Goal: Task Accomplishment & Management: Use online tool/utility

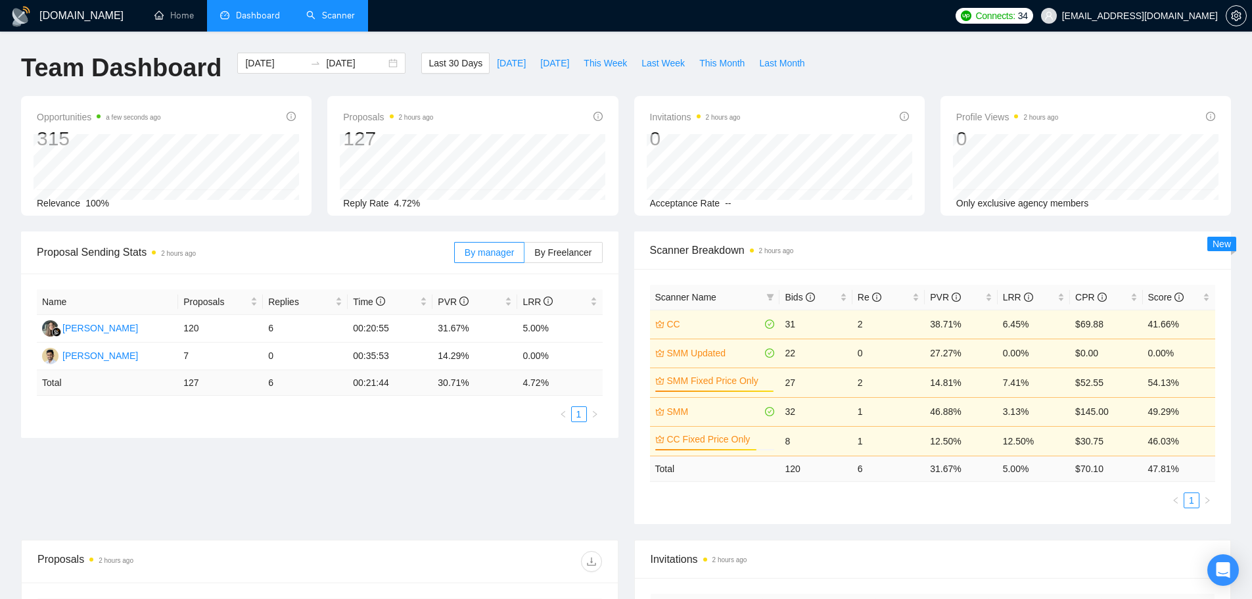
click at [342, 21] on link "Scanner" at bounding box center [330, 15] width 49 height 11
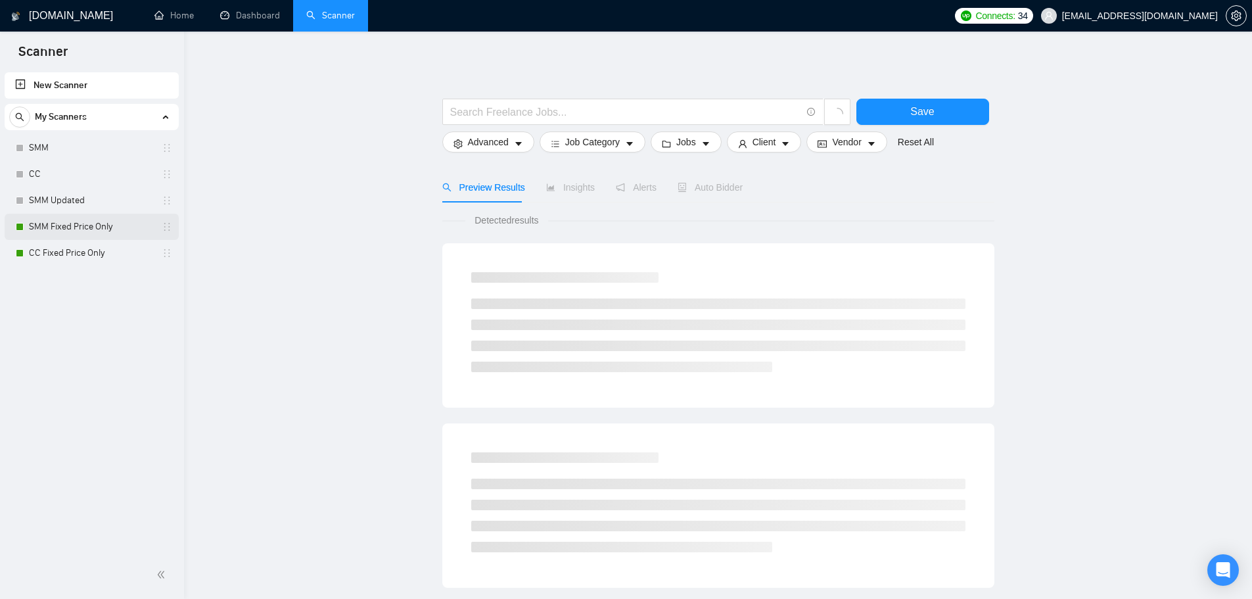
click at [43, 217] on link "SMM Fixed Price Only" at bounding box center [91, 227] width 125 height 26
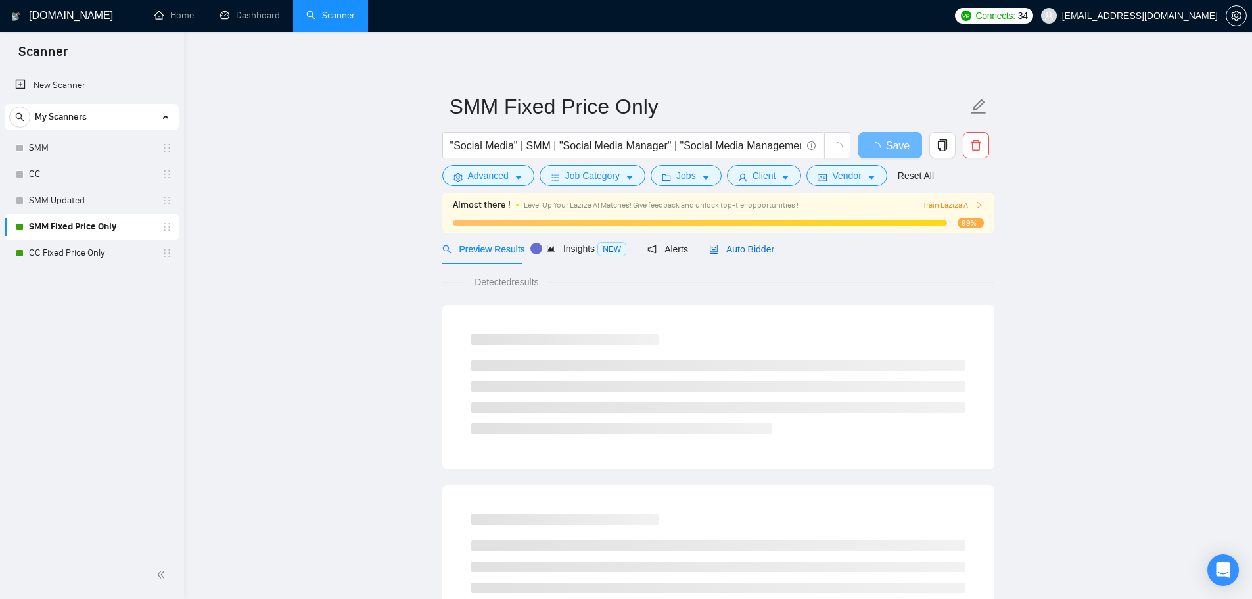
click at [746, 244] on span "Auto Bidder" at bounding box center [741, 249] width 65 height 11
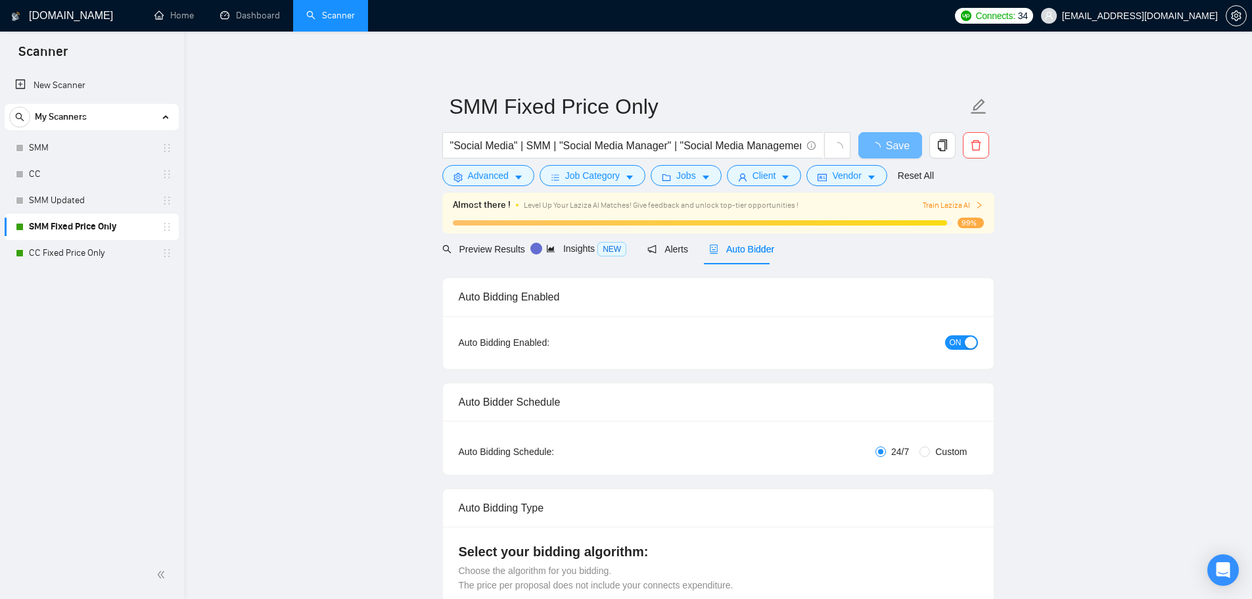
checkbox input "true"
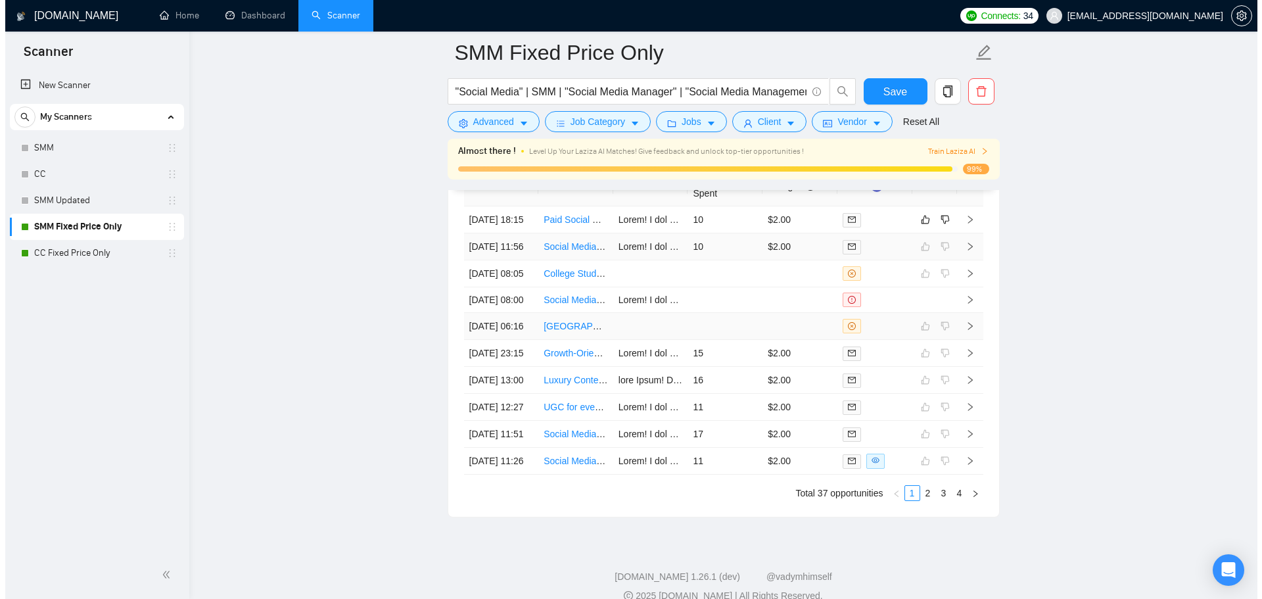
scroll to position [3549, 0]
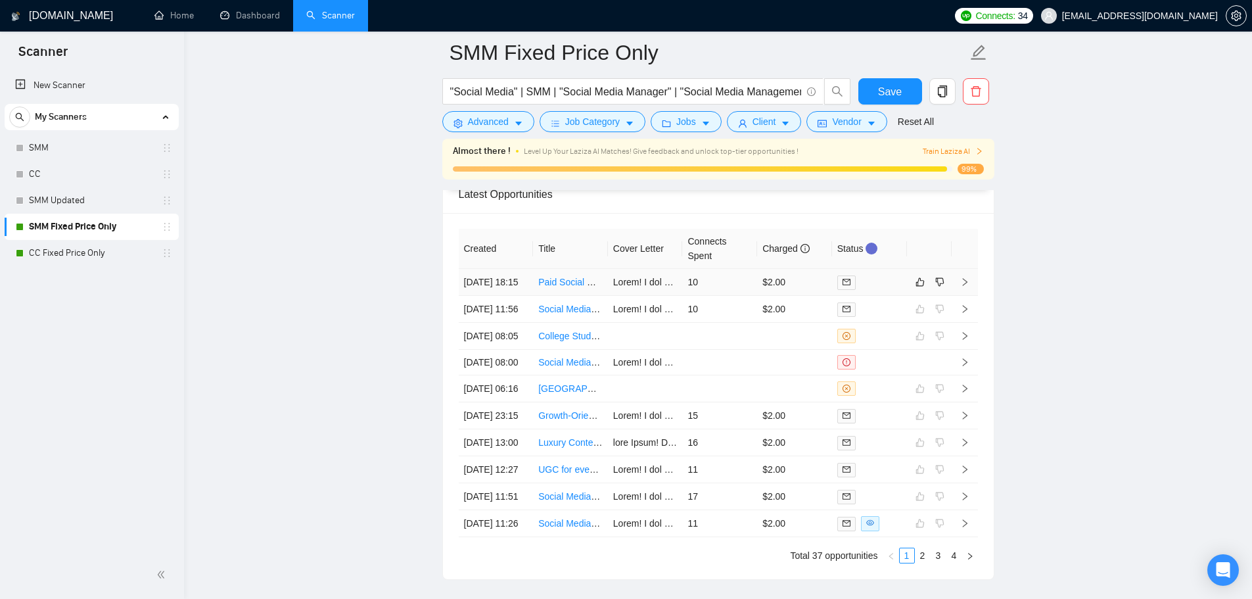
click at [726, 290] on td "10" at bounding box center [719, 282] width 75 height 27
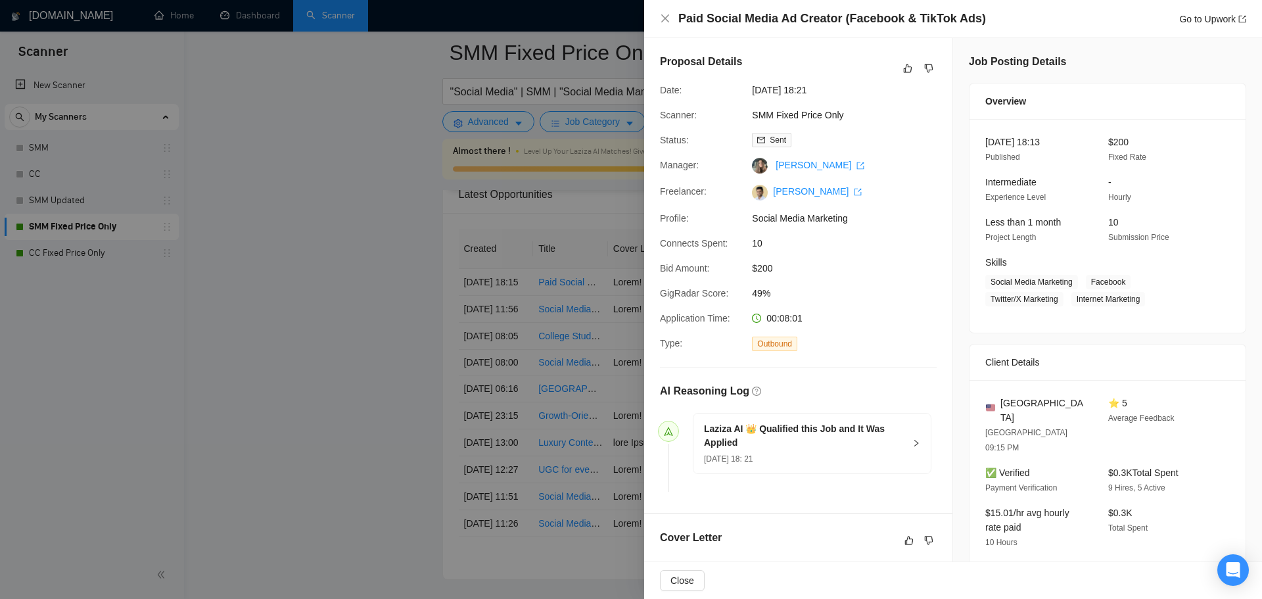
click at [900, 80] on div "Proposal Details" at bounding box center [798, 68] width 277 height 29
click at [901, 78] on div "Proposal Details" at bounding box center [798, 68] width 277 height 29
click at [904, 72] on icon "like" at bounding box center [908, 68] width 9 height 9
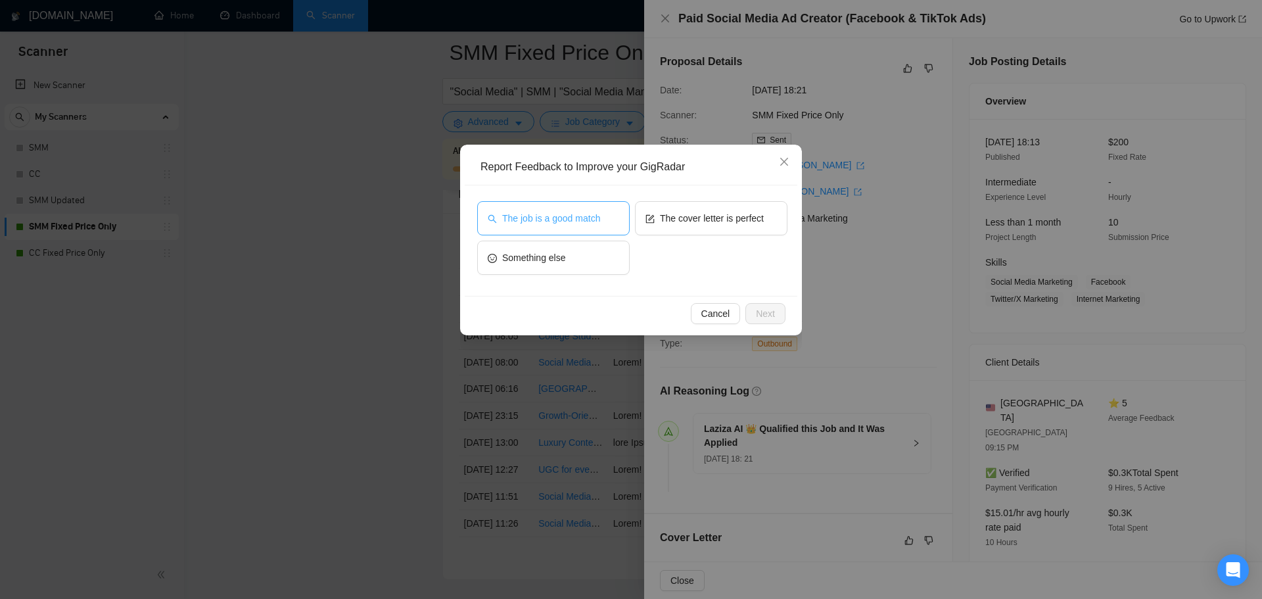
click at [558, 223] on span "The job is a good match" at bounding box center [551, 218] width 98 height 14
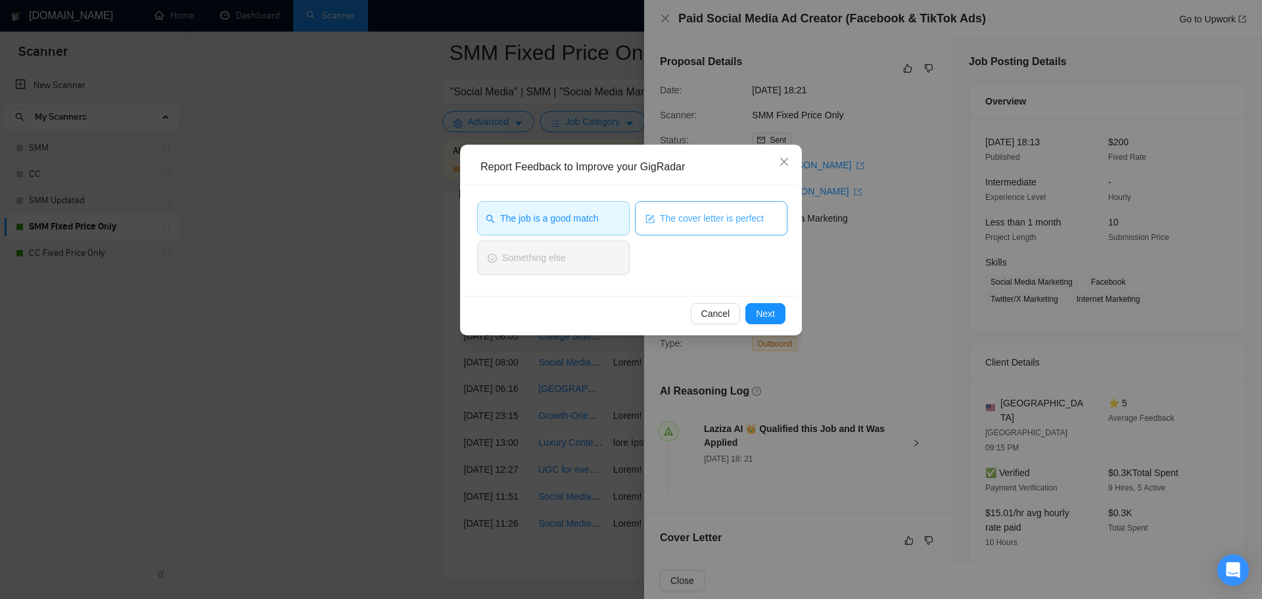
click at [716, 225] on button "The cover letter is perfect" at bounding box center [711, 218] width 152 height 34
click at [772, 318] on span "Next" at bounding box center [765, 313] width 19 height 14
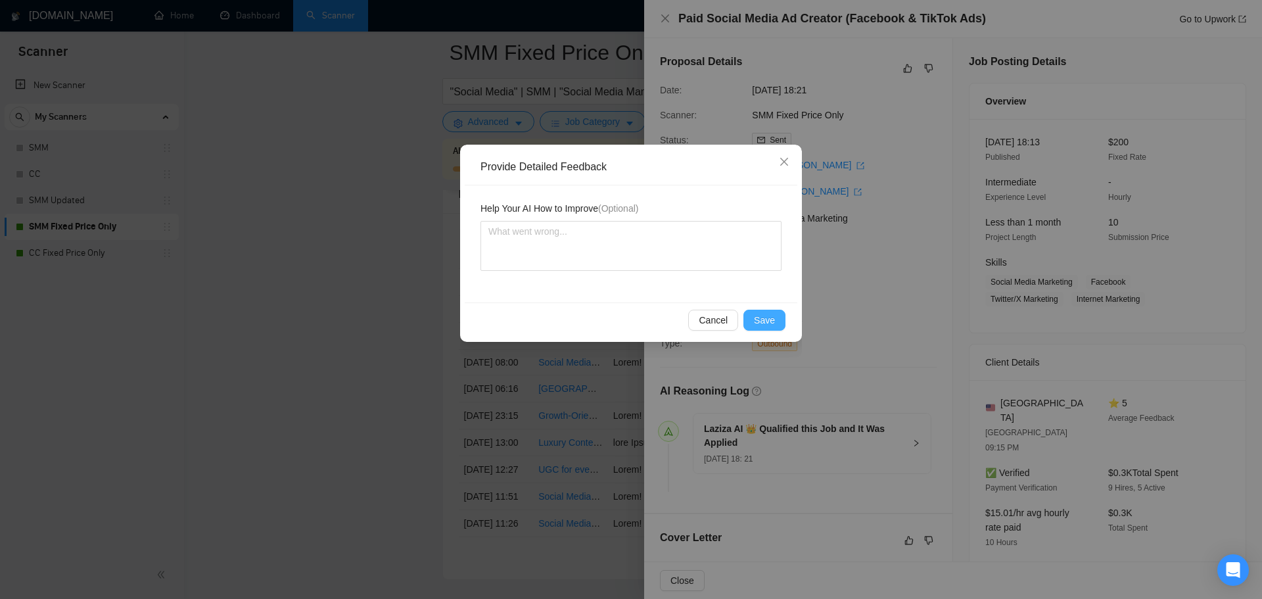
click at [761, 317] on span "Save" at bounding box center [764, 320] width 21 height 14
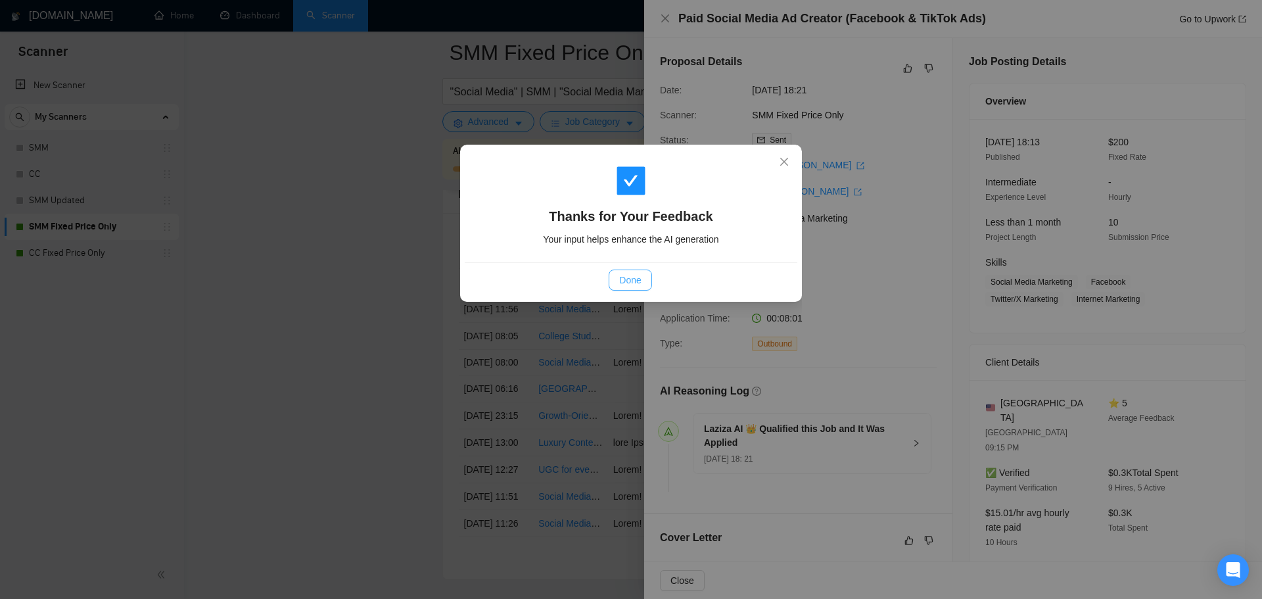
click at [626, 284] on span "Done" at bounding box center [630, 280] width 22 height 14
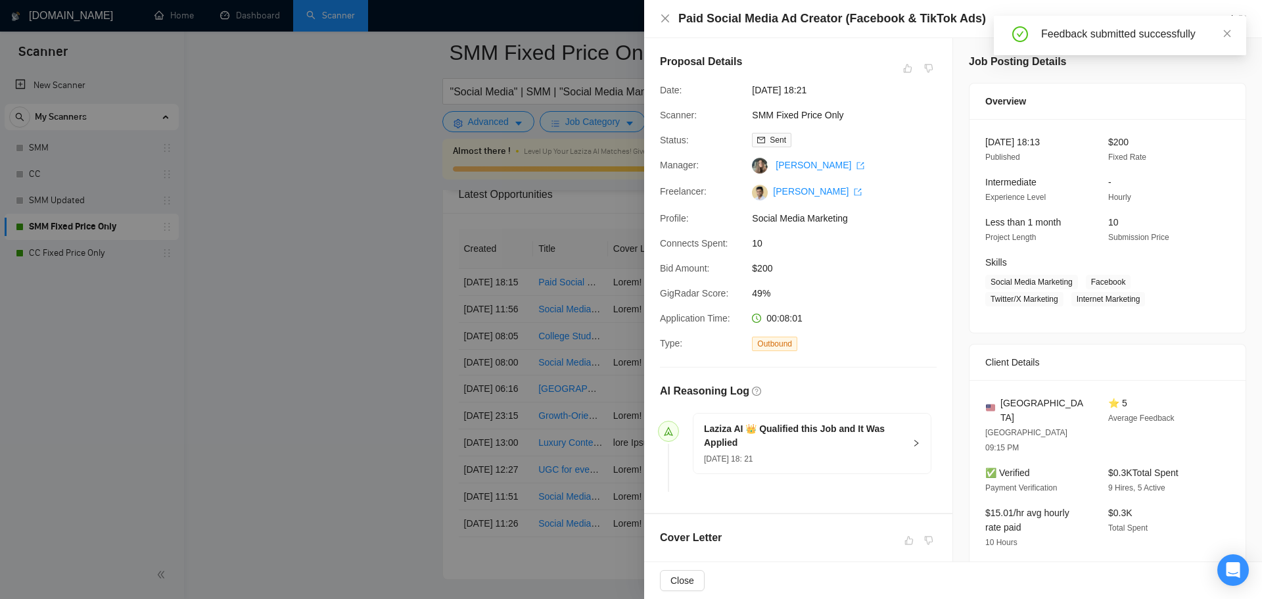
click at [258, 175] on div at bounding box center [631, 299] width 1262 height 599
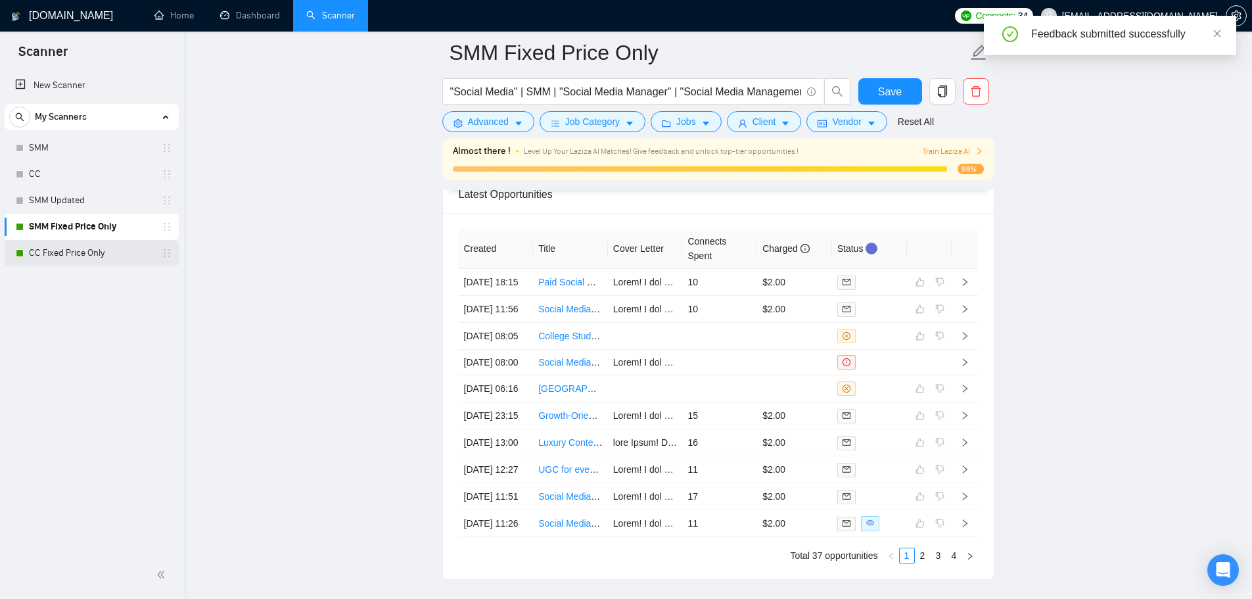
click at [82, 254] on link "CC Fixed Price Only" at bounding box center [91, 253] width 125 height 26
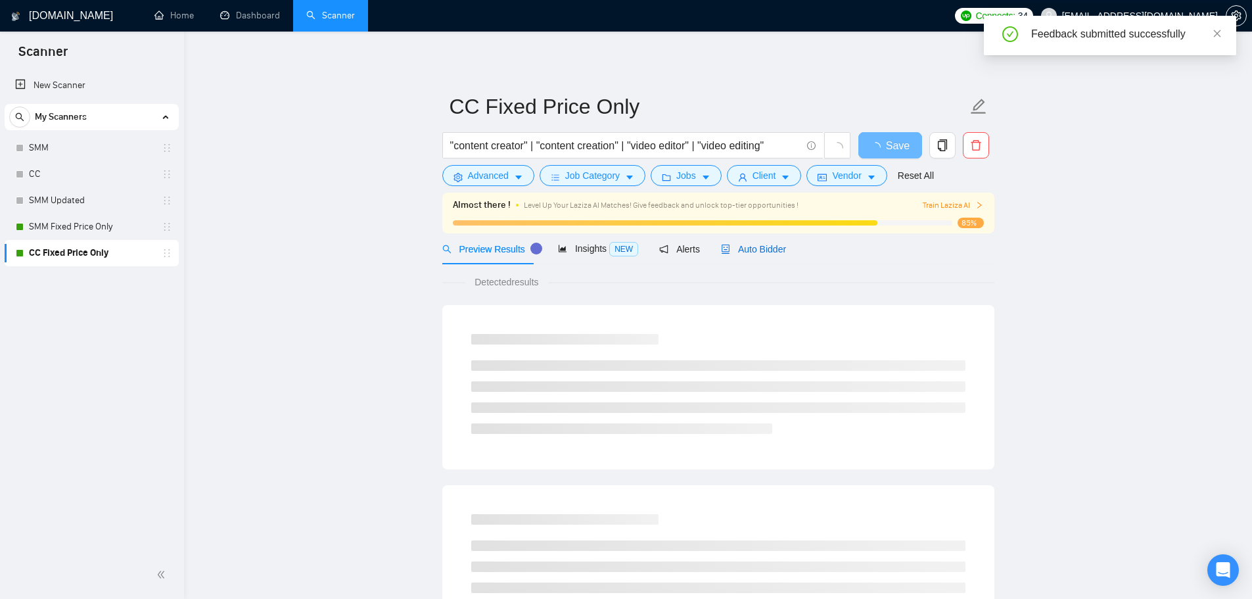
click at [750, 244] on span "Auto Bidder" at bounding box center [753, 249] width 65 height 11
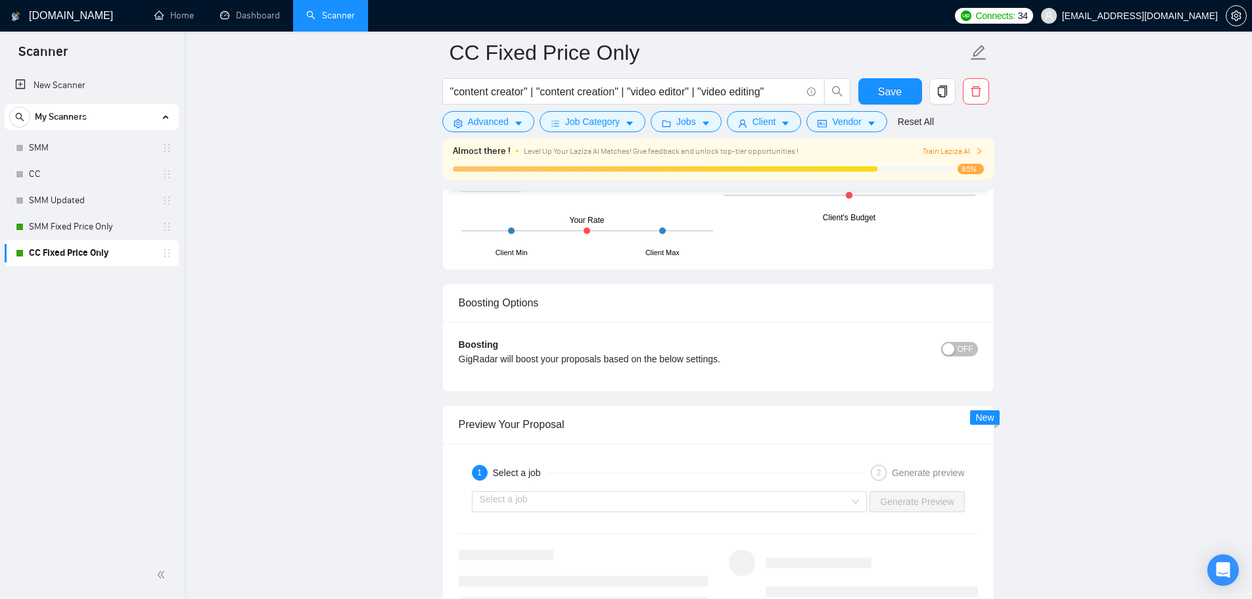
scroll to position [2175, 0]
